Goal: Task Accomplishment & Management: Use online tool/utility

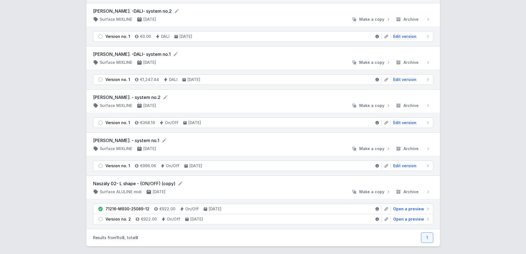
scroll to position [187, 0]
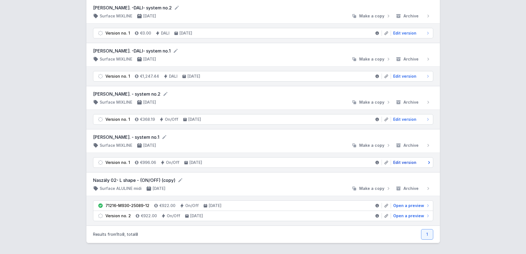
click at [402, 162] on span "Edit version" at bounding box center [404, 163] width 23 height 6
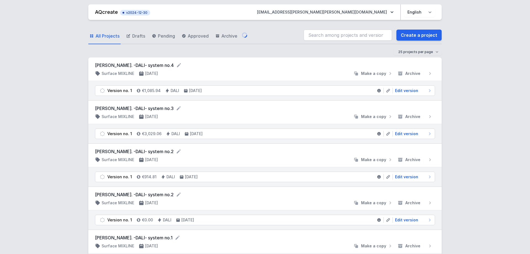
select select "2"
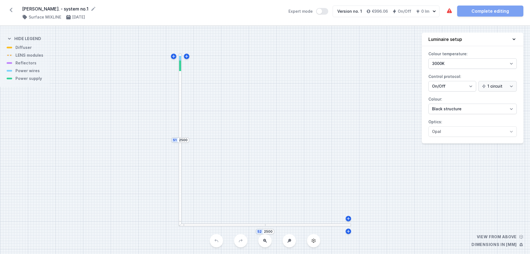
click at [180, 59] on div at bounding box center [180, 58] width 2 height 5
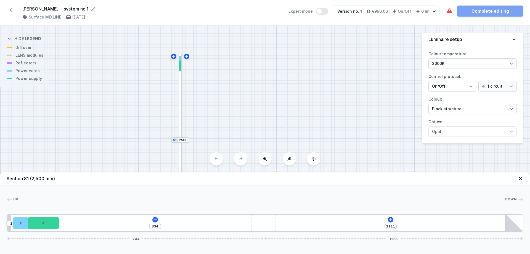
click at [139, 84] on div "S2 2500 S1 2500" at bounding box center [265, 140] width 530 height 228
drag, startPoint x: 239, startPoint y: 92, endPoint x: 217, endPoint y: 57, distance: 41.0
click at [217, 57] on div "S2 2500 S1 2500" at bounding box center [265, 140] width 530 height 228
click at [420, 178] on icon at bounding box center [520, 178] width 3 height 3
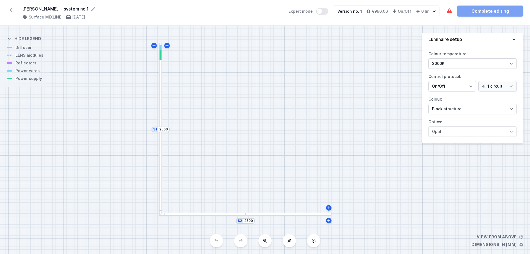
drag, startPoint x: 216, startPoint y: 102, endPoint x: 219, endPoint y: 125, distance: 23.9
click at [219, 125] on div "S2 2500 S1 2500" at bounding box center [265, 140] width 530 height 228
click at [161, 81] on div at bounding box center [160, 86] width 3 height 86
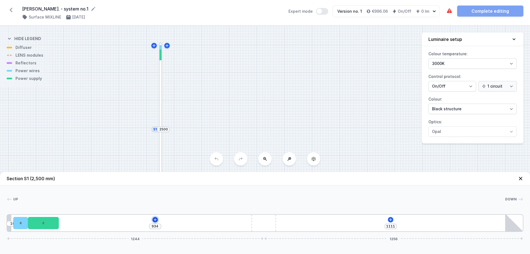
click at [153, 194] on icon at bounding box center [155, 219] width 4 height 4
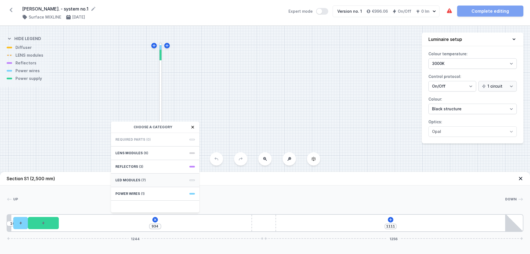
click at [154, 179] on div "LED modules (7)" at bounding box center [155, 181] width 88 height 14
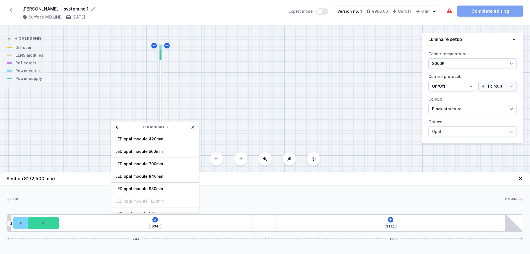
click at [227, 101] on div "S2 2500 S1 2500" at bounding box center [265, 140] width 530 height 228
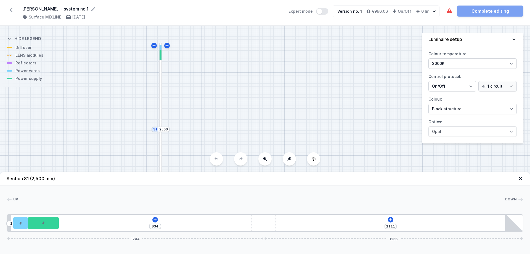
click at [284, 116] on div "S2 2500 S1 2500" at bounding box center [265, 140] width 530 height 228
drag, startPoint x: 330, startPoint y: 125, endPoint x: 315, endPoint y: 75, distance: 52.6
click at [315, 75] on div "S2 2500 S1 2500" at bounding box center [265, 140] width 530 height 228
drag, startPoint x: 257, startPoint y: 88, endPoint x: 254, endPoint y: 74, distance: 14.4
click at [254, 74] on div "S2 2500 S1 2500" at bounding box center [265, 140] width 530 height 228
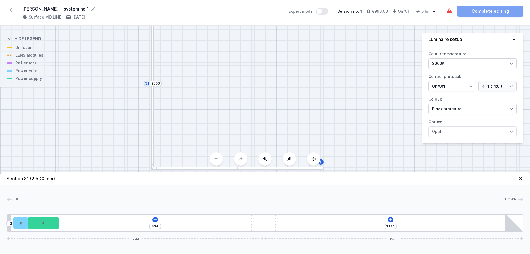
click at [265, 161] on icon at bounding box center [265, 159] width 4 height 4
click at [265, 160] on icon at bounding box center [265, 159] width 4 height 4
drag, startPoint x: 270, startPoint y: 113, endPoint x: 281, endPoint y: 83, distance: 31.7
click at [281, 83] on div "S2 2500 S1 2500" at bounding box center [265, 140] width 530 height 228
click at [244, 86] on div "S2 2500 S1 2500" at bounding box center [265, 140] width 530 height 228
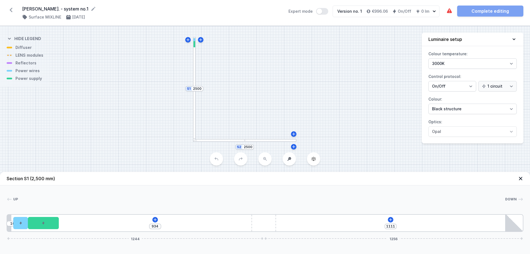
drag, startPoint x: 260, startPoint y: 90, endPoint x: 259, endPoint y: 94, distance: 4.1
click at [259, 94] on div "S2 2500 S1 2500" at bounding box center [265, 140] width 530 height 228
click at [194, 53] on div at bounding box center [194, 63] width 3 height 52
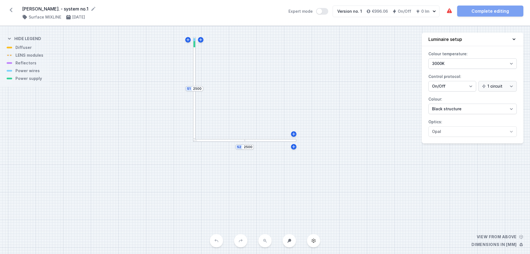
click at [194, 58] on div at bounding box center [194, 63] width 3 height 52
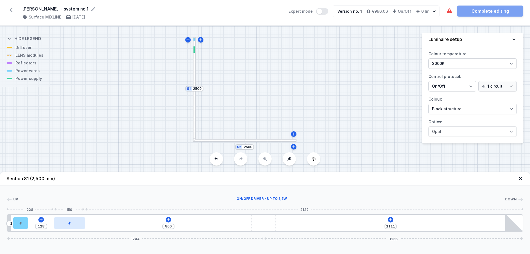
type input "776"
type input "158"
type input "729"
type input "205"
type input "710"
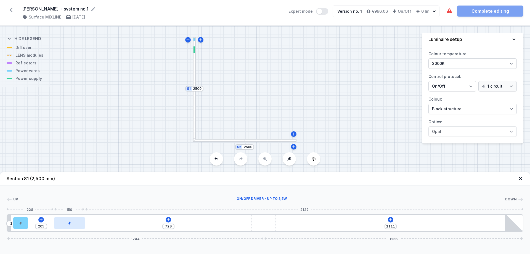
type input "224"
type input "697"
type input "237"
type input "695"
type input "239"
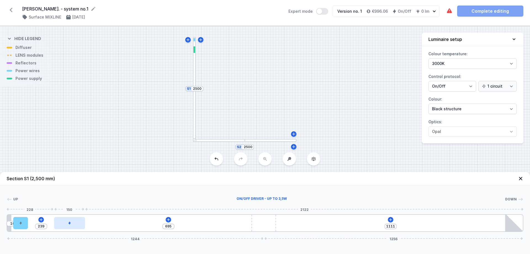
type input "694"
type input "240"
type input "693"
type input "241"
type input "733"
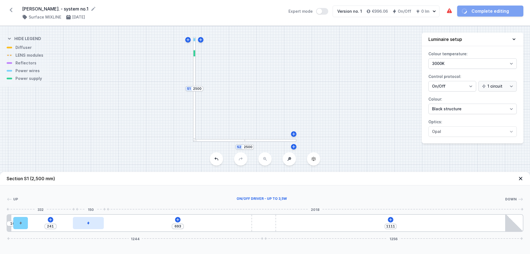
type input "201"
type input "742"
type input "192"
type input "752"
type input "182"
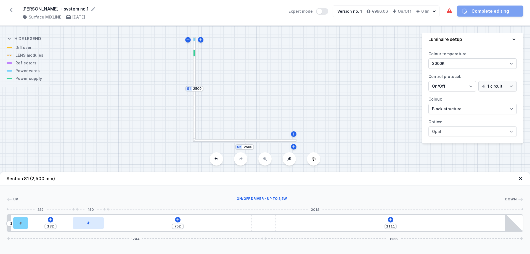
type input "759"
type input "175"
type input "774"
type input "160"
type input "784"
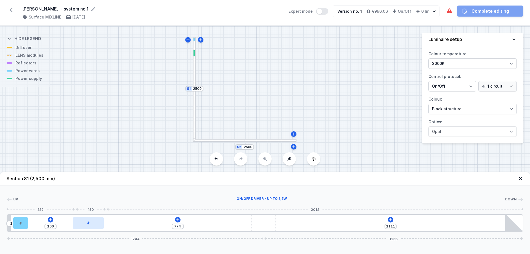
type input "150"
type input "803"
type input "131"
type input "813"
type input "121"
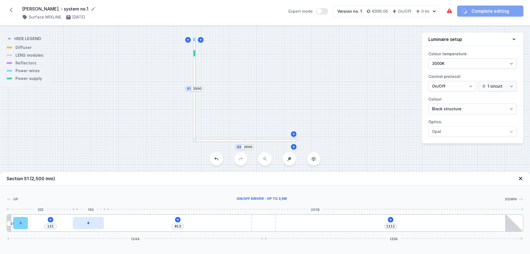
type input "822"
type input "112"
type input "838"
type input "96"
type input "846"
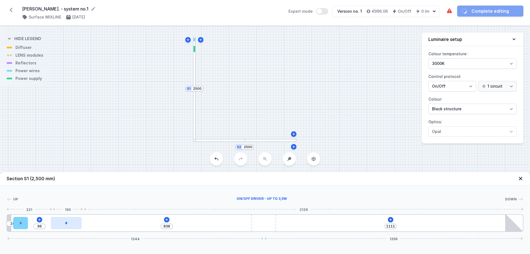
type input "88"
type input "934"
click at [42, 194] on icon at bounding box center [43, 223] width 2 height 3
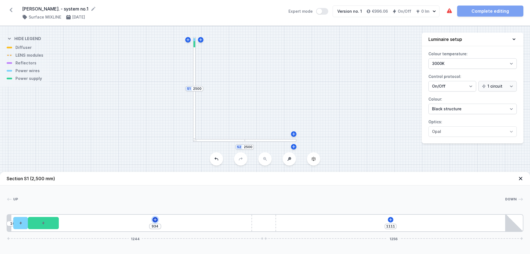
click at [155, 194] on icon at bounding box center [155, 219] width 3 height 3
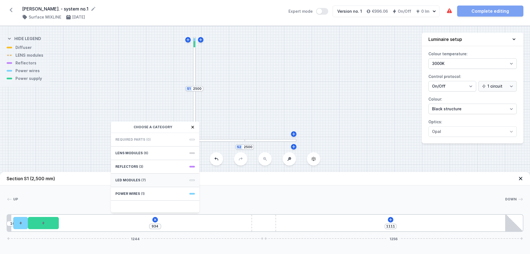
click at [137, 180] on span "LED modules" at bounding box center [127, 180] width 25 height 4
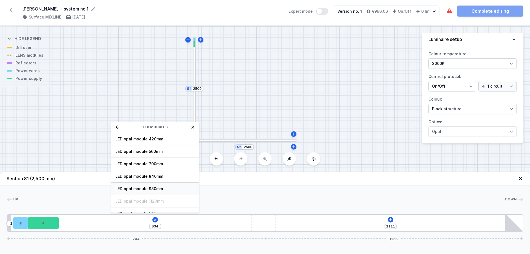
click at [159, 187] on span "LED opal module 980mm" at bounding box center [155, 189] width 80 height 6
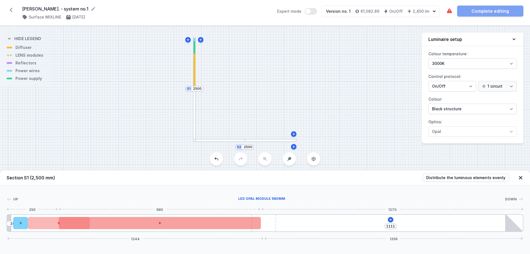
click at [160, 194] on icon at bounding box center [160, 223] width 3 height 3
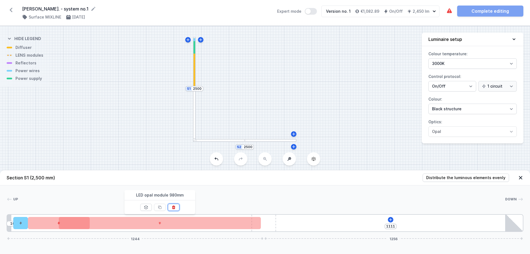
click at [174, 194] on icon at bounding box center [174, 207] width 4 height 4
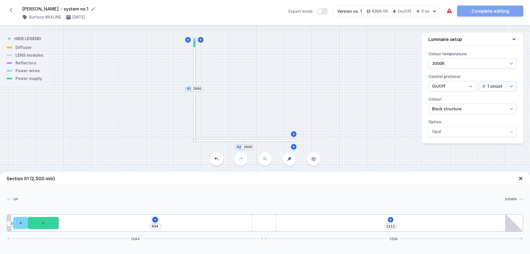
click at [156, 194] on icon at bounding box center [155, 219] width 4 height 4
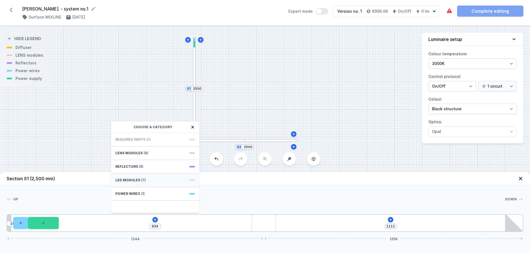
click at [139, 179] on span "LED modules" at bounding box center [127, 180] width 25 height 4
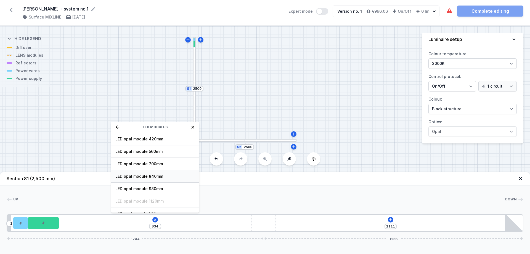
click at [153, 174] on span "LED opal module 840mm" at bounding box center [155, 177] width 80 height 6
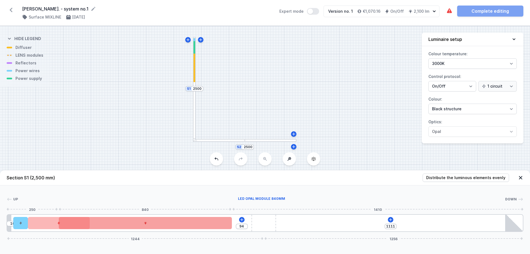
click at [207, 194] on div at bounding box center [146, 223] width 174 height 12
drag, startPoint x: 207, startPoint y: 220, endPoint x: 191, endPoint y: 222, distance: 15.8
click at [191, 194] on div at bounding box center [146, 223] width 174 height 12
click at [187, 194] on div at bounding box center [149, 223] width 174 height 12
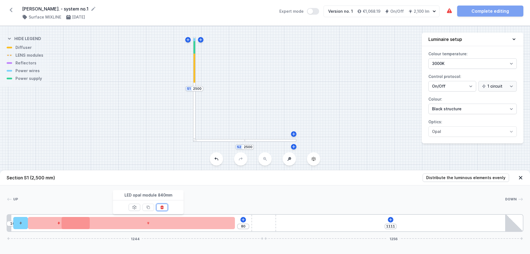
click at [163, 194] on icon at bounding box center [162, 208] width 3 height 4
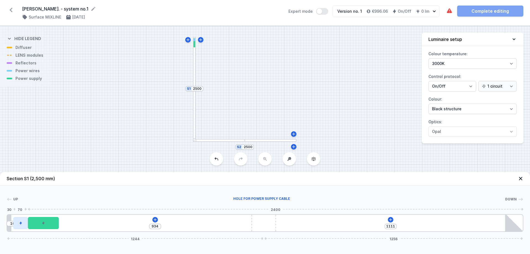
drag, startPoint x: 21, startPoint y: 222, endPoint x: 17, endPoint y: 222, distance: 4.2
click at [17, 194] on div at bounding box center [20, 223] width 14 height 12
drag, startPoint x: 46, startPoint y: 226, endPoint x: 40, endPoint y: 225, distance: 6.2
click at [40, 194] on div at bounding box center [43, 223] width 31 height 12
click at [154, 194] on icon at bounding box center [155, 219] width 4 height 4
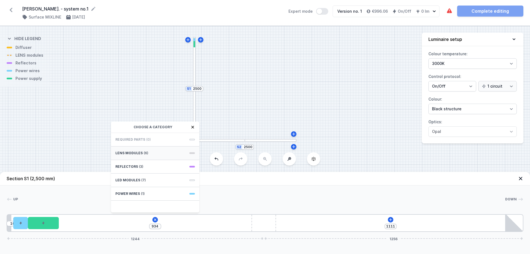
click at [182, 151] on div "LENS modules (6)" at bounding box center [155, 153] width 88 height 14
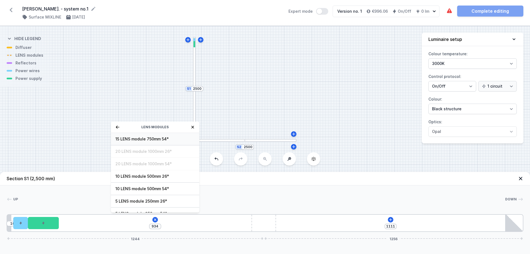
click at [149, 138] on span "15 LENS module 750mm 54°" at bounding box center [155, 139] width 80 height 6
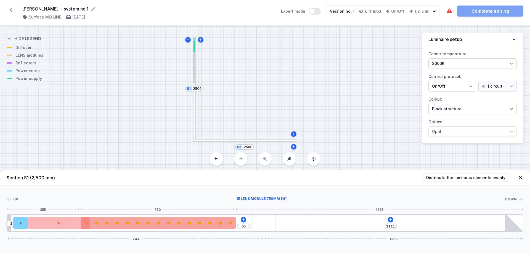
type input "34"
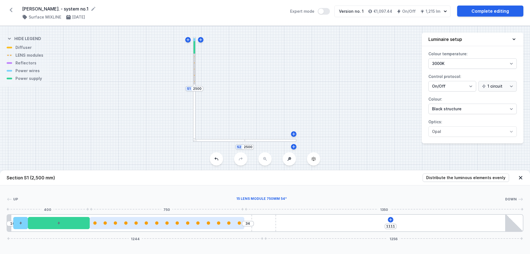
drag, startPoint x: 128, startPoint y: 223, endPoint x: 154, endPoint y: 222, distance: 26.3
click at [154, 194] on div at bounding box center [167, 222] width 155 height 3
drag, startPoint x: 151, startPoint y: 223, endPoint x: 131, endPoint y: 224, distance: 20.5
click at [131, 194] on div at bounding box center [167, 222] width 155 height 3
click at [137, 194] on div at bounding box center [136, 222] width 3 height 3
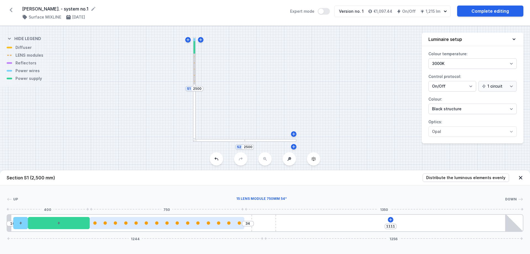
select select "2674"
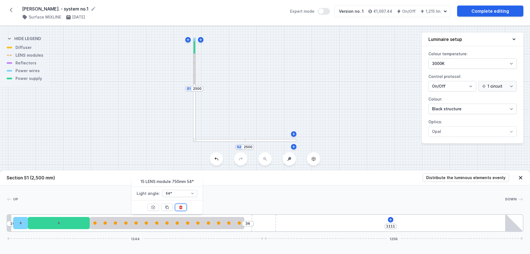
click at [184, 194] on button at bounding box center [181, 207] width 12 height 7
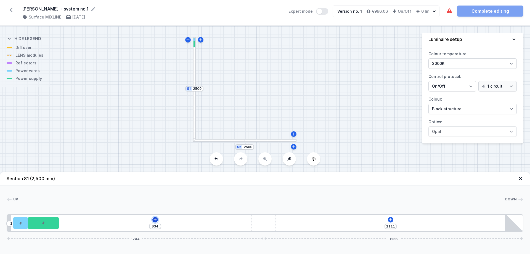
click at [154, 194] on icon at bounding box center [155, 219] width 4 height 4
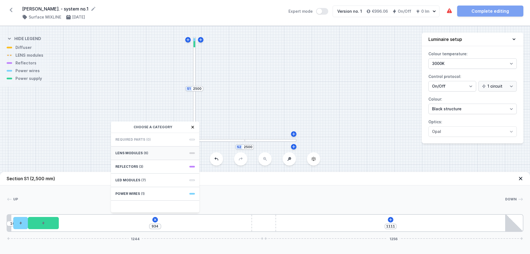
click at [154, 154] on div "LENS modules (6)" at bounding box center [155, 153] width 88 height 14
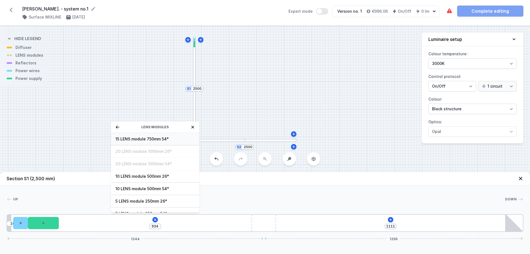
click at [128, 139] on span "15 LENS module 750mm 54°" at bounding box center [155, 139] width 80 height 6
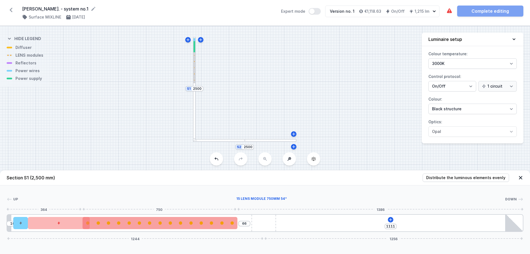
type input "34"
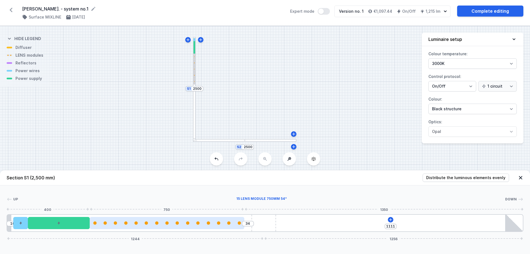
drag, startPoint x: 147, startPoint y: 222, endPoint x: 176, endPoint y: 221, distance: 29.3
click at [176, 194] on div at bounding box center [167, 222] width 155 height 3
drag, startPoint x: 170, startPoint y: 222, endPoint x: 148, endPoint y: 221, distance: 22.7
click at [148, 194] on div at bounding box center [167, 223] width 155 height 12
click at [154, 194] on div at bounding box center [167, 223] width 155 height 12
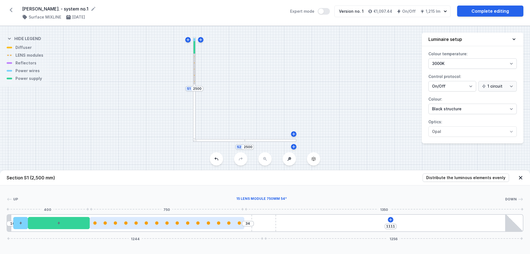
select select "2674"
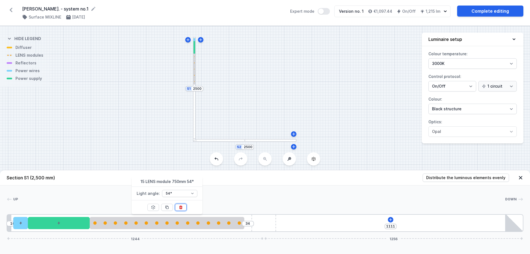
click at [184, 194] on button at bounding box center [181, 207] width 12 height 7
type input "934"
